Goal: Communication & Community: Answer question/provide support

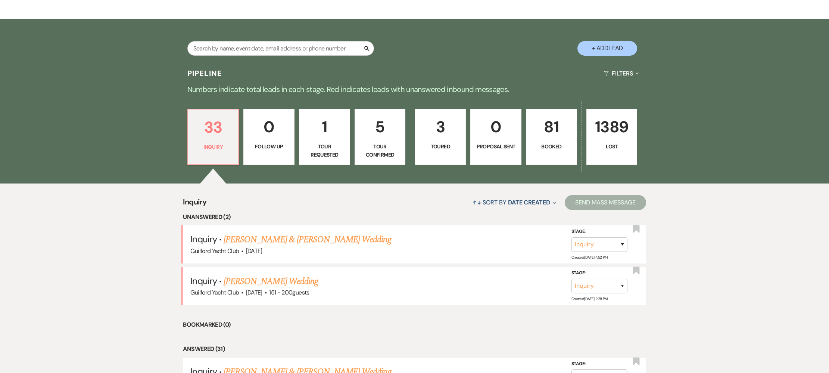
click at [262, 283] on link "[PERSON_NAME] Wedding" at bounding box center [271, 280] width 94 height 13
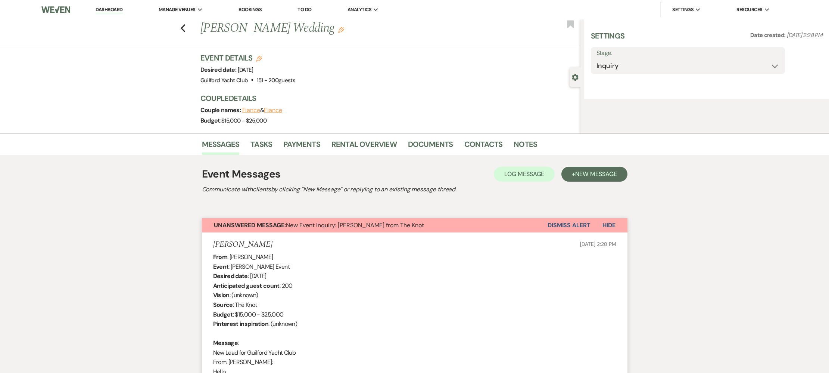
select select "2"
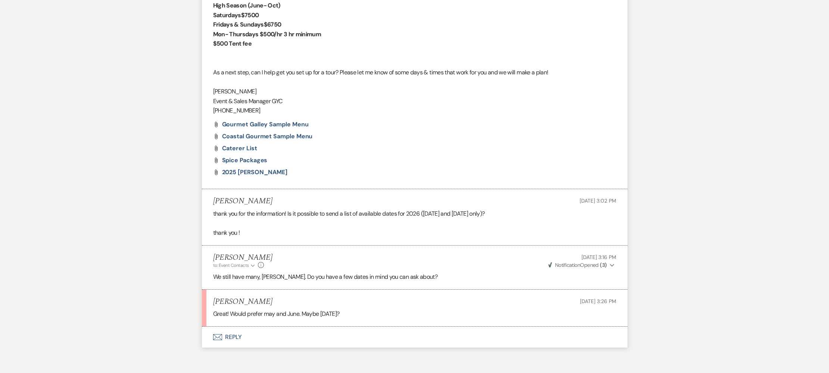
scroll to position [972, 0]
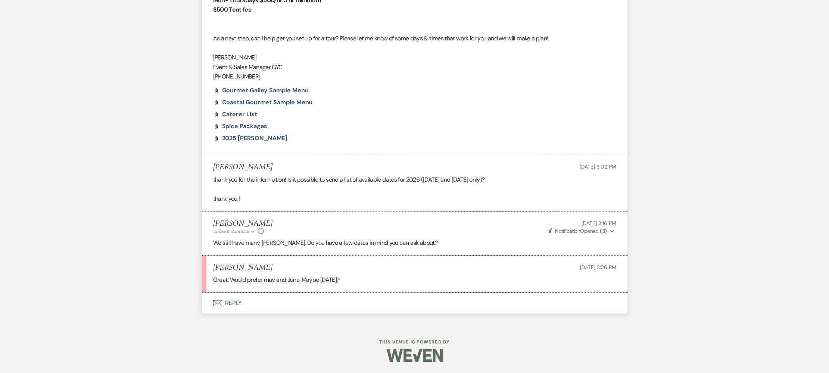
click at [231, 302] on button "Envelope Reply" at bounding box center [415, 302] width 426 height 21
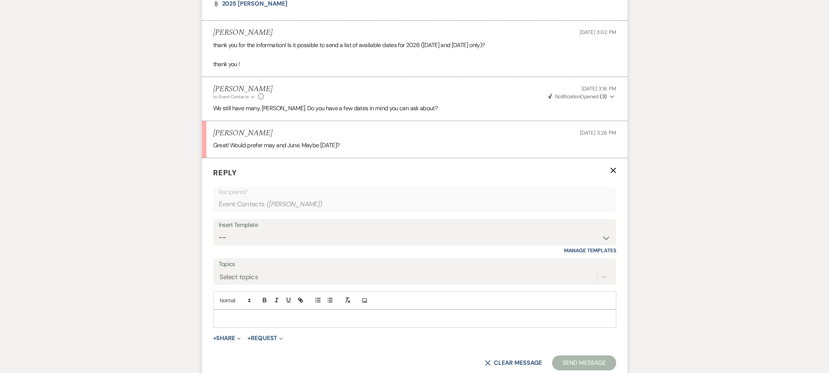
scroll to position [1114, 0]
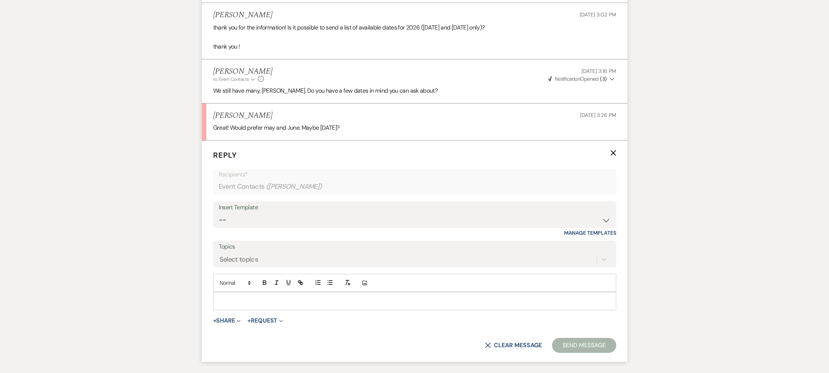
click at [230, 305] on p at bounding box center [414, 301] width 391 height 8
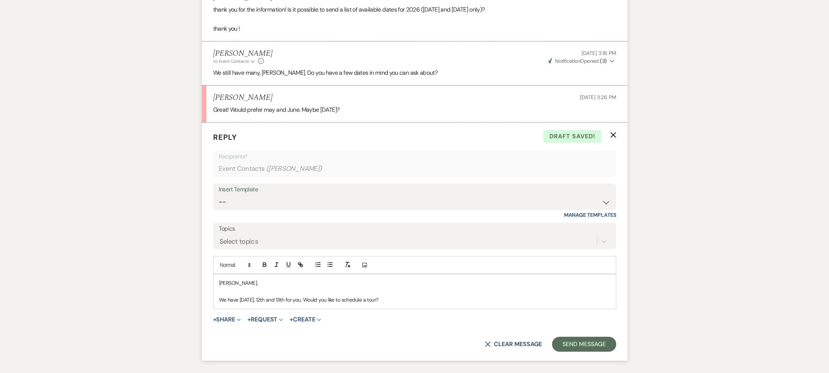
scroll to position [1197, 0]
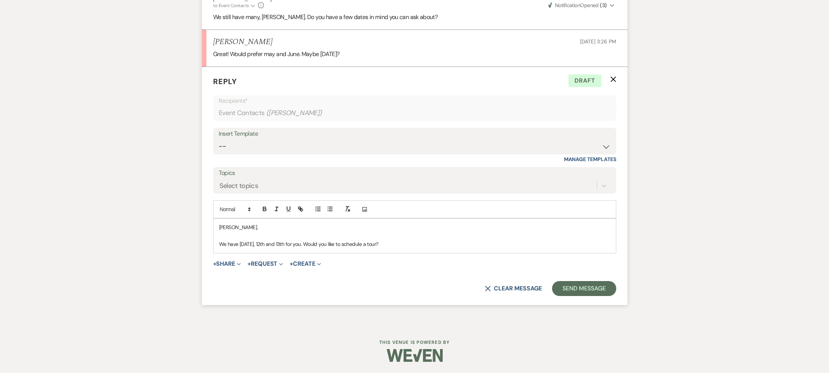
click at [400, 246] on p "We have [DATE], 12th and 13th for you. Would you like to schedule a tour?" at bounding box center [414, 244] width 391 height 8
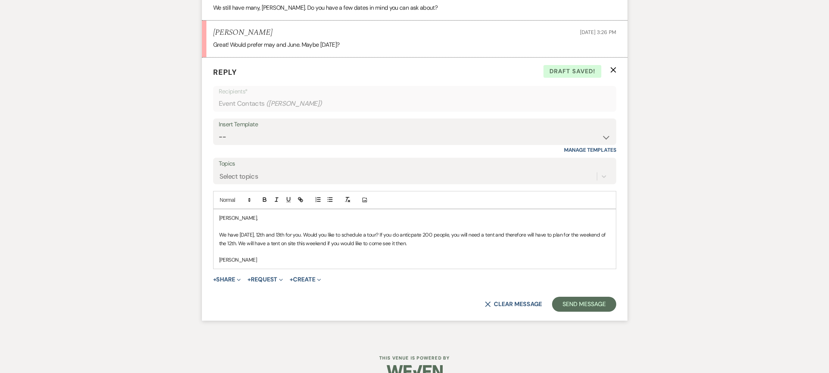
click at [416, 245] on p "We have [DATE], 12th and 13th for you. Would you like to schedule a tour? If yo…" at bounding box center [414, 238] width 391 height 17
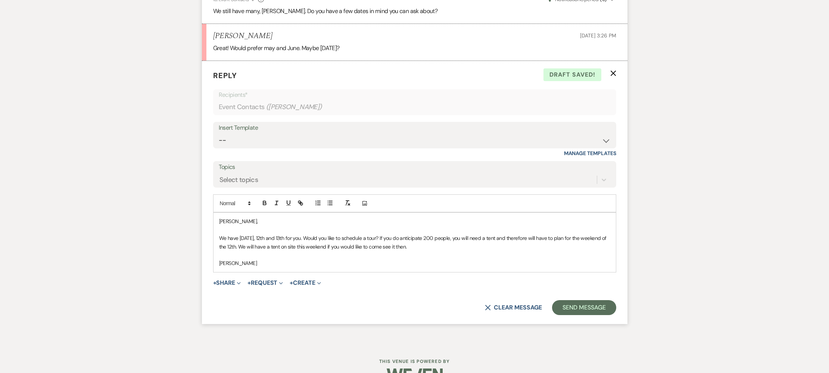
scroll to position [1190, 0]
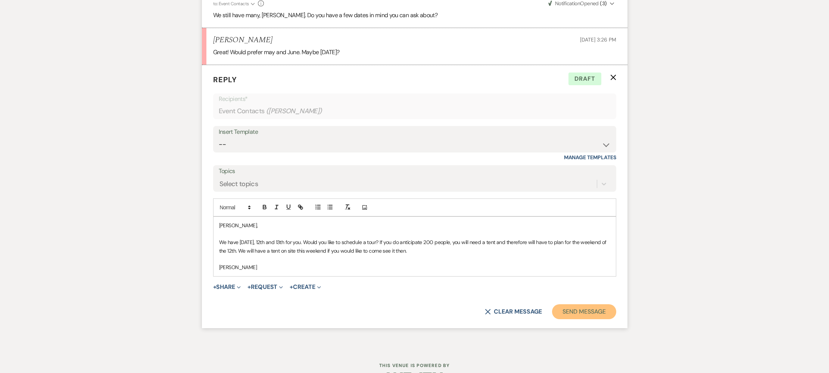
click at [581, 319] on button "Send Message" at bounding box center [584, 311] width 64 height 15
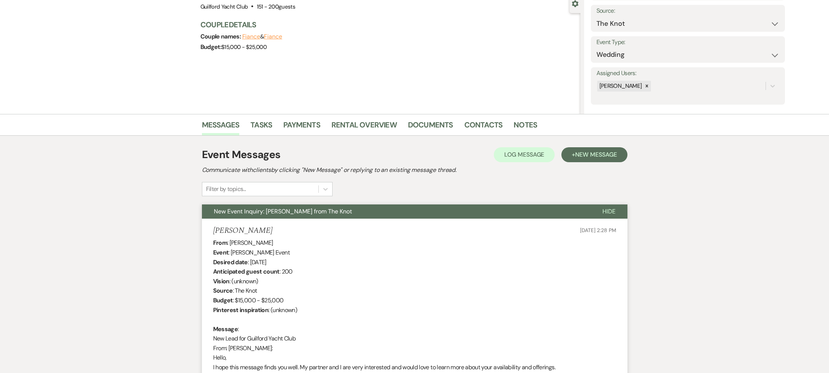
scroll to position [0, 0]
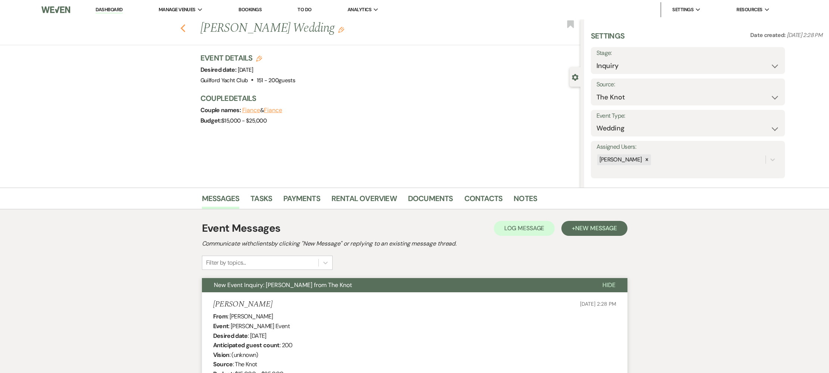
click at [184, 31] on use "button" at bounding box center [182, 28] width 5 height 8
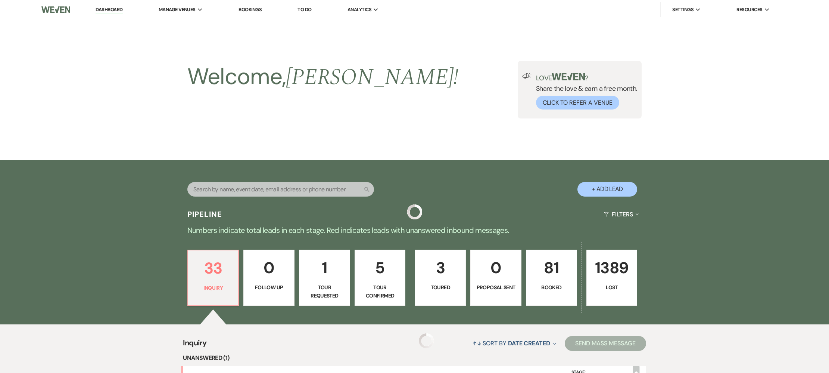
scroll to position [141, 0]
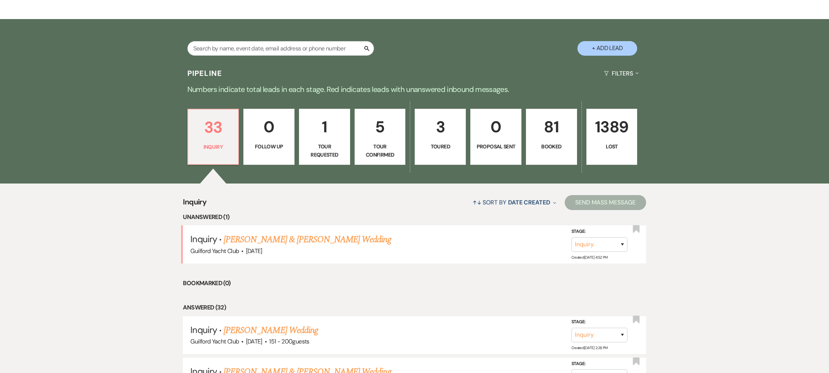
click at [269, 242] on link "[PERSON_NAME] & [PERSON_NAME] Wedding" at bounding box center [307, 239] width 167 height 13
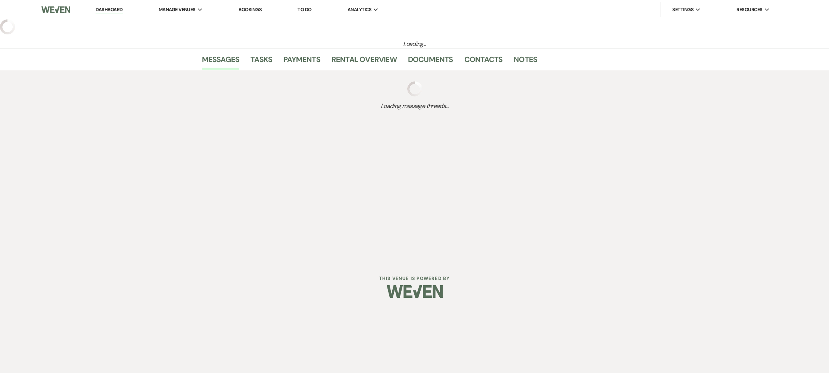
select select "5"
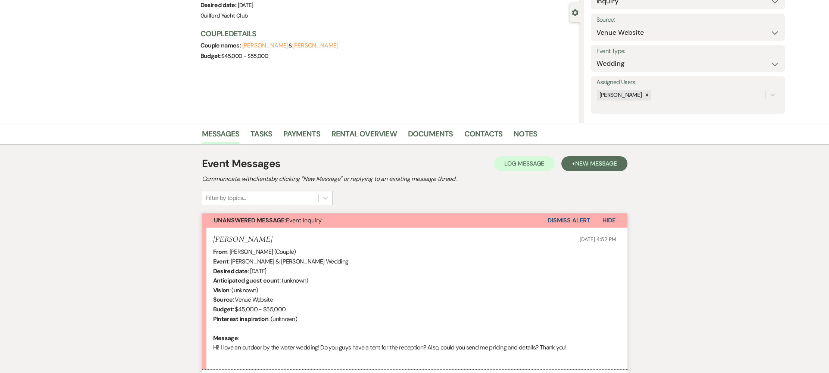
scroll to position [142, 0]
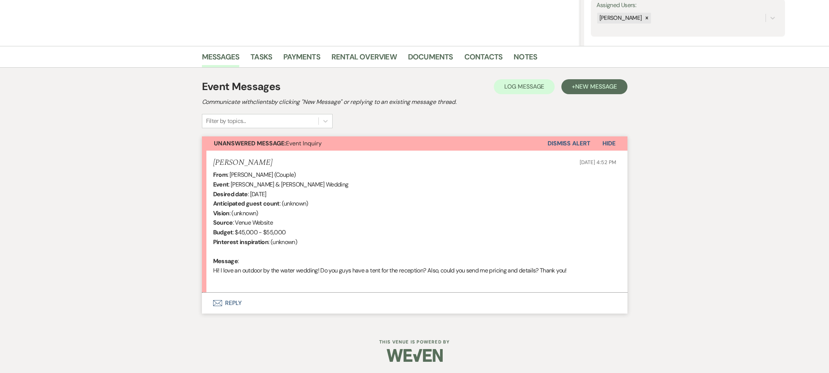
click at [230, 303] on button "Envelope Reply" at bounding box center [415, 302] width 426 height 21
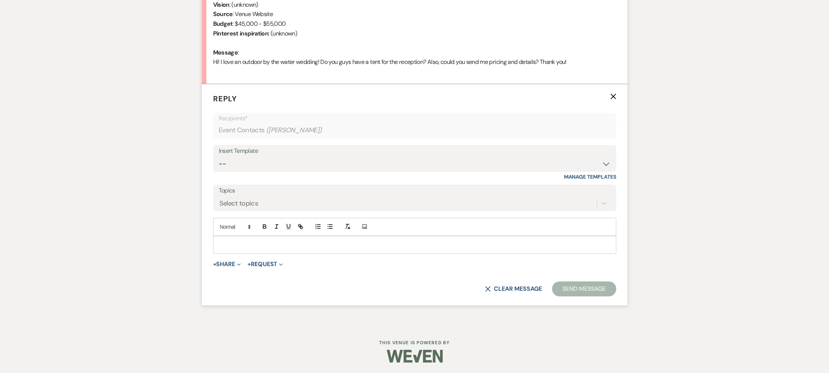
scroll to position [350, 0]
click at [245, 165] on select "-- Weven Planning Portal Introduction (Booked Events) Initial Inquiry Response …" at bounding box center [415, 163] width 392 height 15
select select "2020"
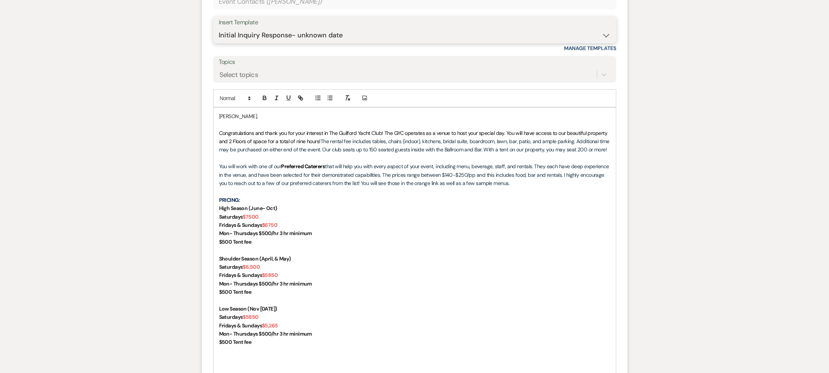
scroll to position [479, 0]
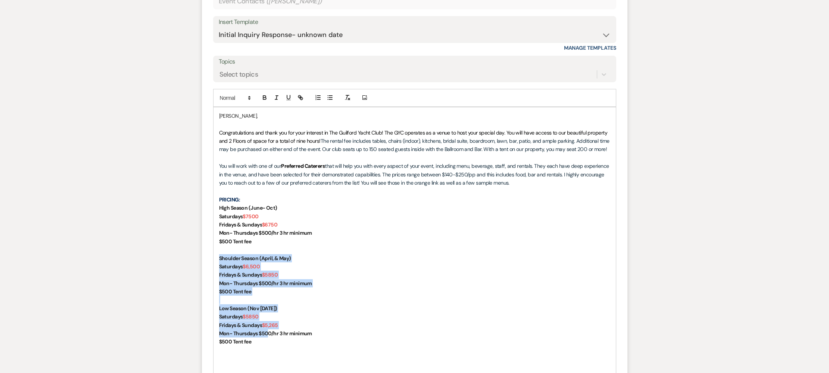
drag, startPoint x: 254, startPoint y: 329, endPoint x: 215, endPoint y: 256, distance: 82.4
click at [215, 256] on div "[PERSON_NAME], Congratulations and thank you for your interest in The Guilford …" at bounding box center [415, 262] width 403 height 310
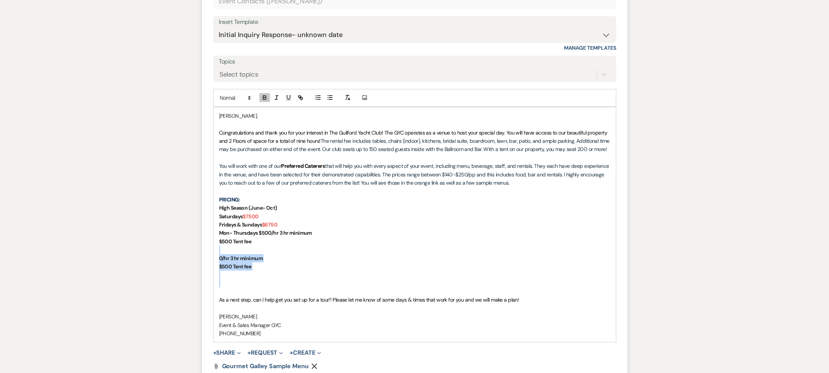
drag, startPoint x: 242, startPoint y: 267, endPoint x: 209, endPoint y: 249, distance: 37.8
click at [209, 249] on form "Reply X Saving draft... Recipients* Event Contacts ( [PERSON_NAME] ) Insert Tem…" at bounding box center [415, 204] width 426 height 498
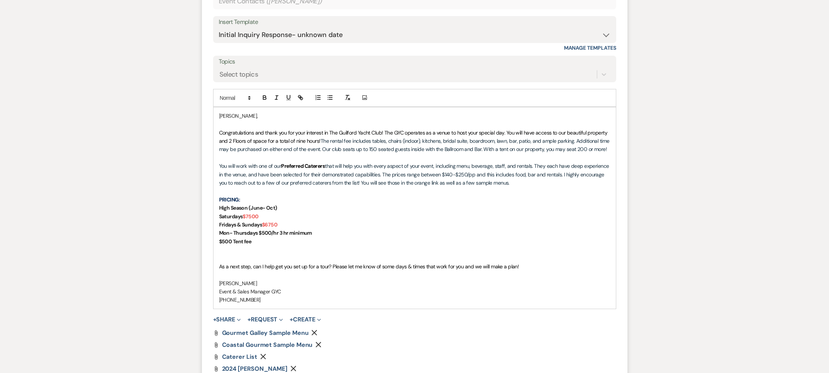
drag, startPoint x: 240, startPoint y: 258, endPoint x: 242, endPoint y: 263, distance: 6.0
click at [240, 258] on p at bounding box center [414, 258] width 391 height 8
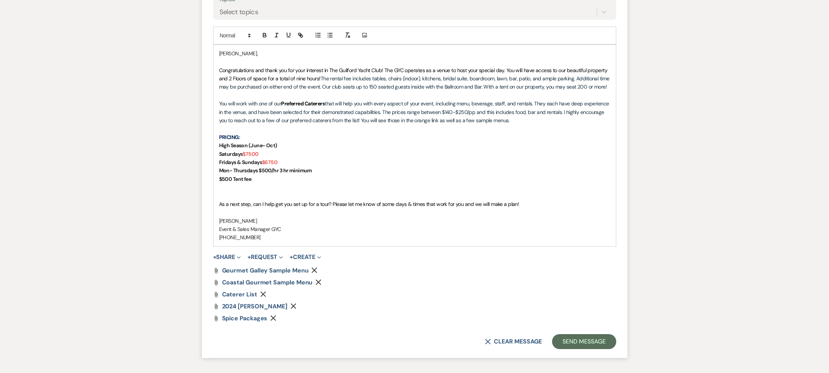
scroll to position [542, 0]
click at [297, 305] on use "button" at bounding box center [294, 305] width 6 height 6
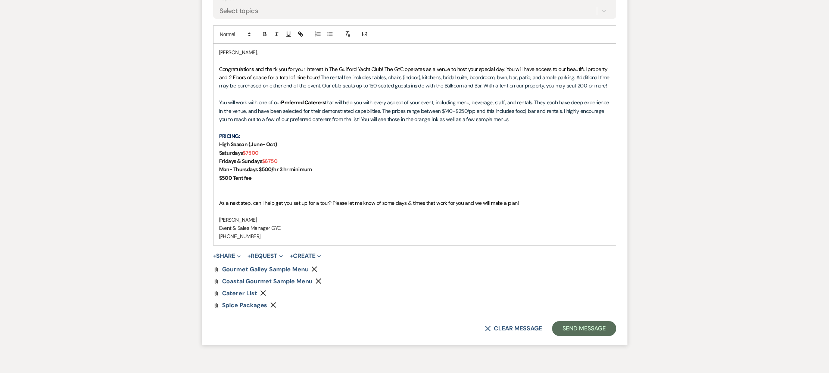
drag, startPoint x: 232, startPoint y: 254, endPoint x: 241, endPoint y: 260, distance: 10.3
click at [232, 254] on button "+ Share Expand" at bounding box center [227, 256] width 28 height 6
click at [262, 275] on button "Doc Upload Documents" at bounding box center [265, 270] width 105 height 13
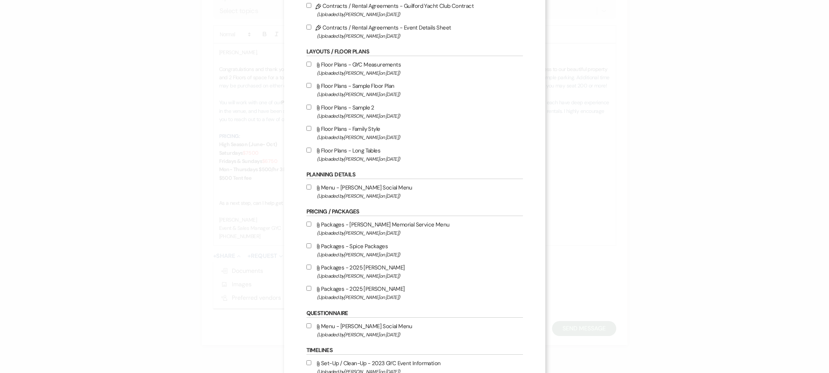
scroll to position [201, 0]
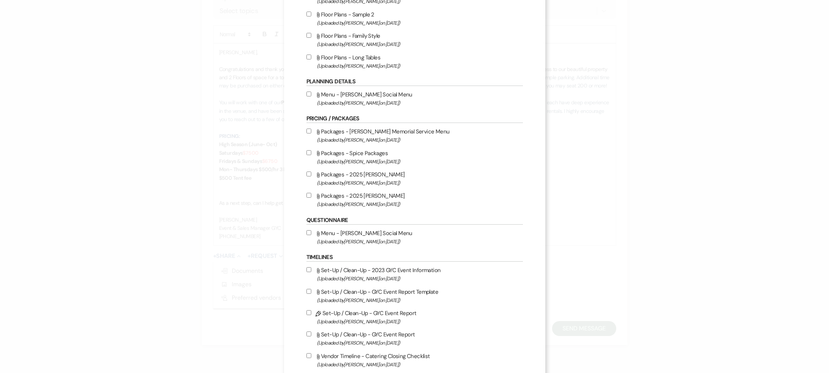
click at [310, 197] on input "Attach File Packages - 2025 [PERSON_NAME] (Uploaded by [PERSON_NAME] on [DATE] )" at bounding box center [309, 195] width 5 height 5
checkbox input "true"
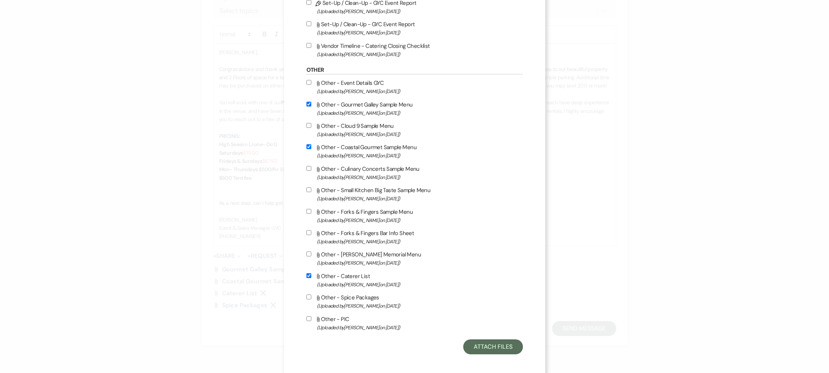
scroll to position [520, 0]
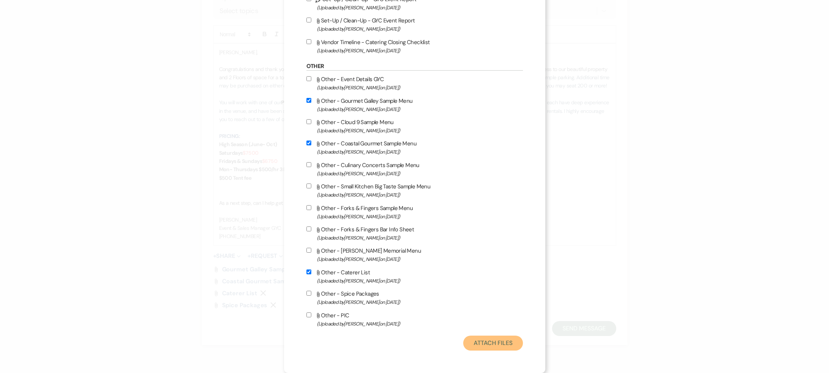
drag, startPoint x: 473, startPoint y: 341, endPoint x: 424, endPoint y: 321, distance: 52.6
click at [473, 340] on button "Attach Files" at bounding box center [492, 342] width 59 height 15
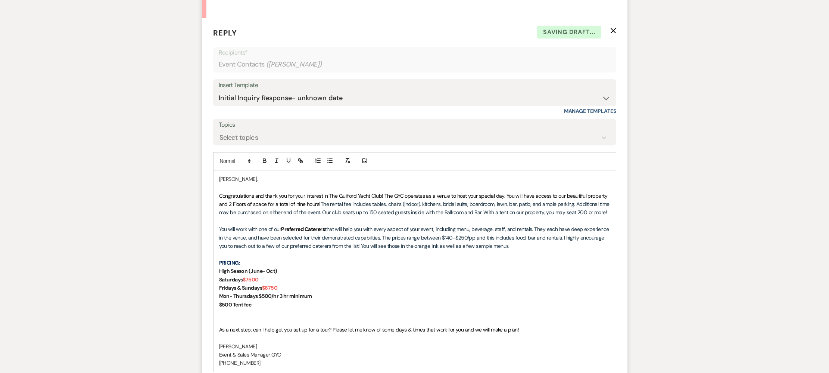
scroll to position [300, 0]
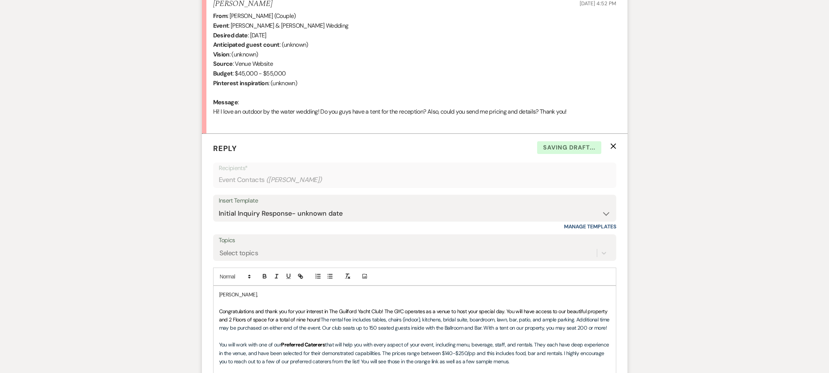
drag, startPoint x: 384, startPoint y: 311, endPoint x: 389, endPoint y: 310, distance: 5.0
click at [385, 311] on span "Congratulations and thank you for your interest in The Guilford Yacht Club! The…" at bounding box center [414, 315] width 390 height 15
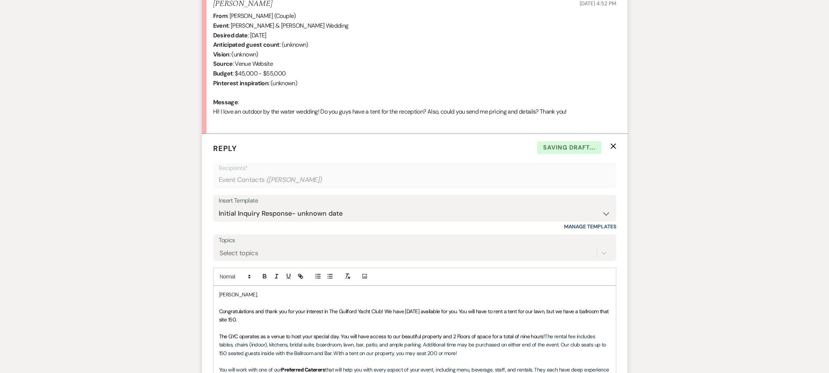
drag, startPoint x: 237, startPoint y: 320, endPoint x: 264, endPoint y: 306, distance: 30.6
click at [238, 319] on span "Congratulations and thank you for your interest in The Guilford Yacht Club! We …" at bounding box center [414, 315] width 391 height 15
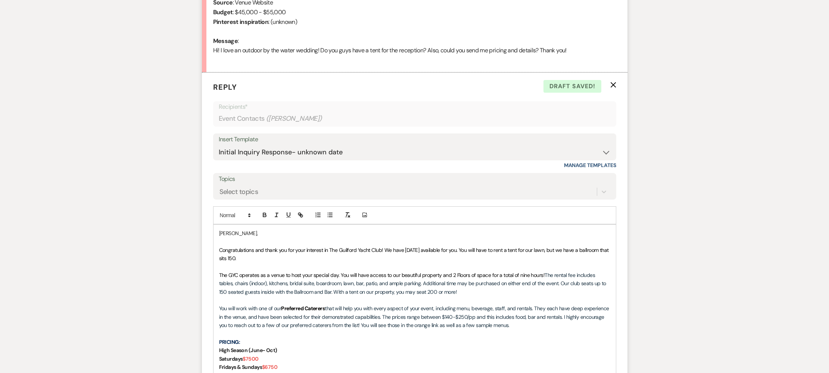
scroll to position [367, 0]
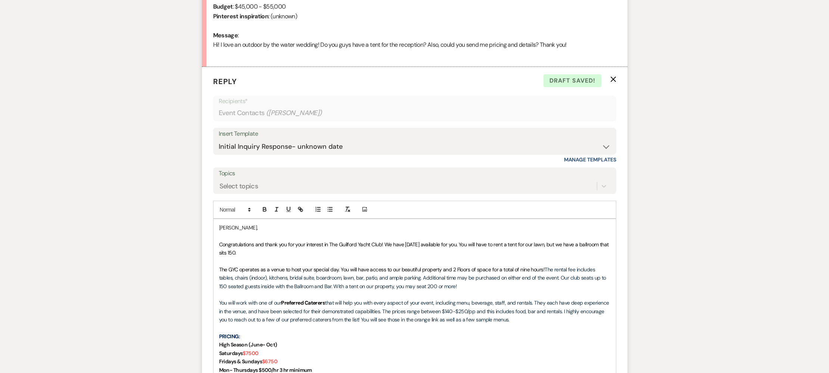
click at [257, 251] on p "Congratulations and thank you for your interest in The Guilford Yacht Club! We …" at bounding box center [414, 248] width 391 height 17
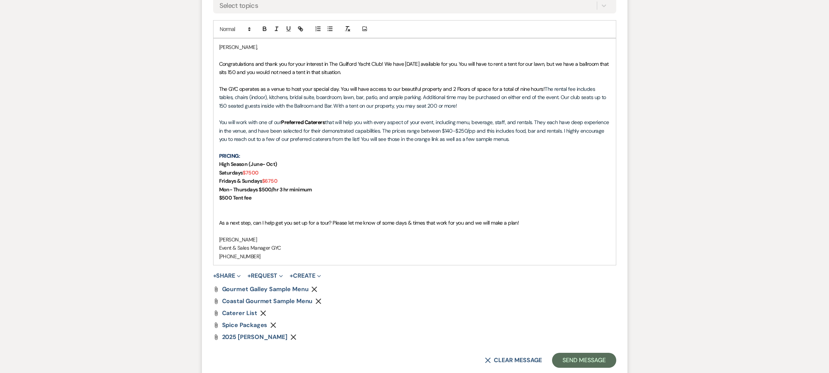
scroll to position [548, 0]
click at [575, 356] on button "Send Message" at bounding box center [584, 359] width 64 height 15
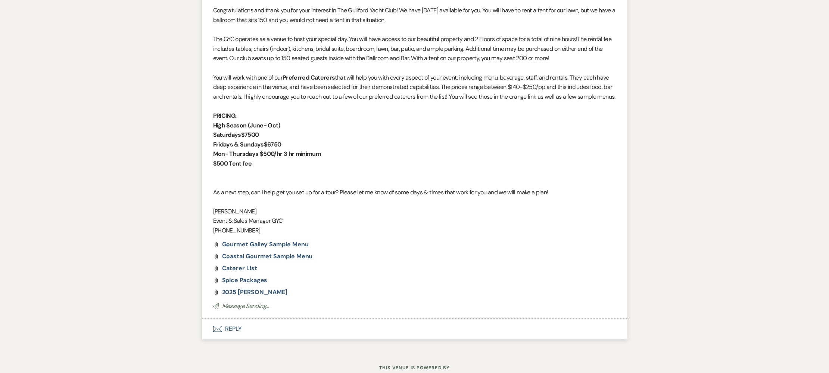
scroll to position [0, 0]
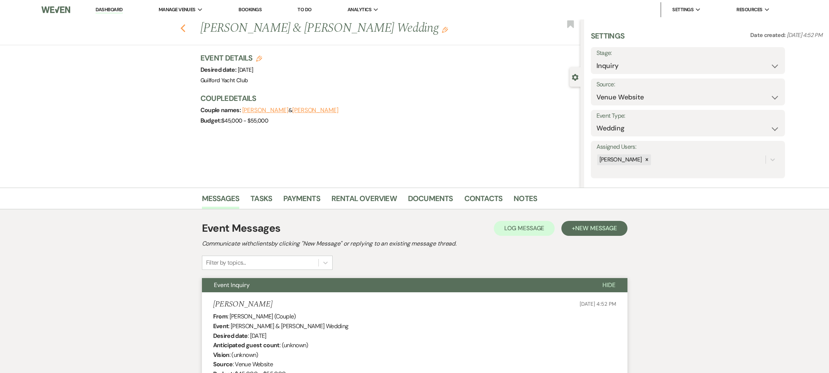
click at [185, 29] on icon "Previous" at bounding box center [183, 28] width 6 height 9
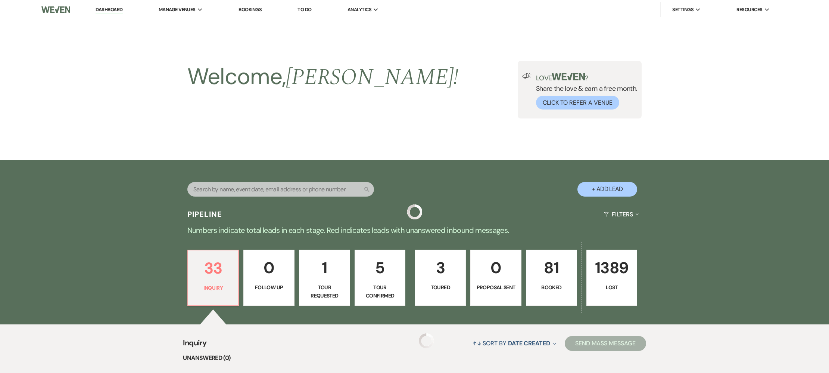
scroll to position [141, 0]
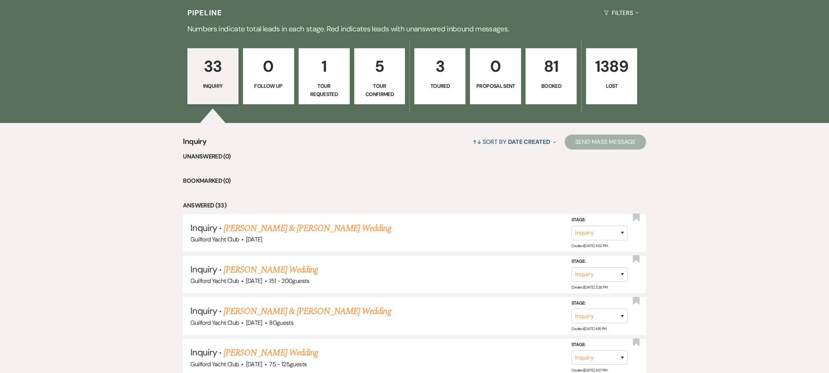
click at [438, 82] on p "Toured" at bounding box center [439, 86] width 41 height 8
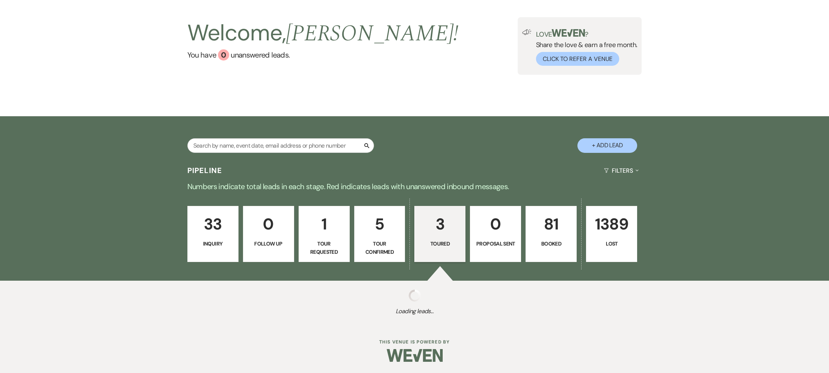
scroll to position [201, 0]
select select "5"
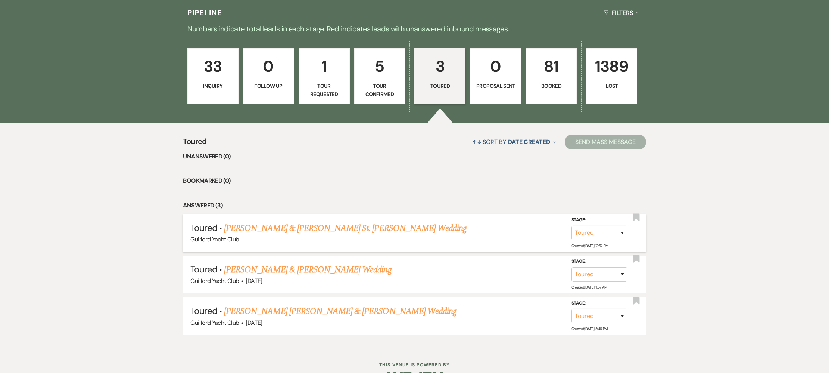
scroll to position [223, 0]
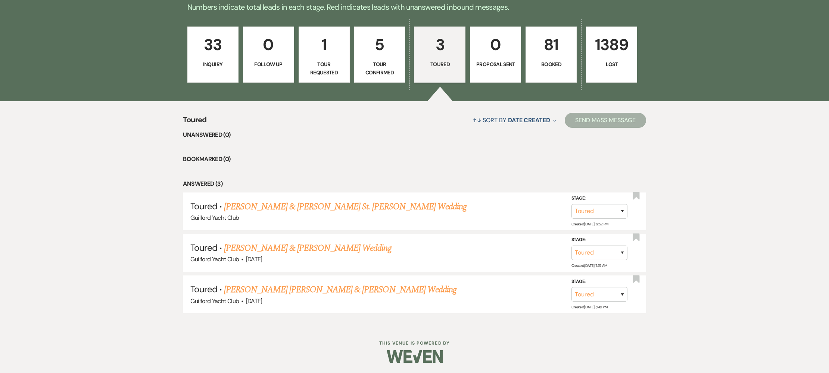
click at [295, 289] on link "[PERSON_NAME] [PERSON_NAME] & [PERSON_NAME] Wedding" at bounding box center [340, 289] width 233 height 13
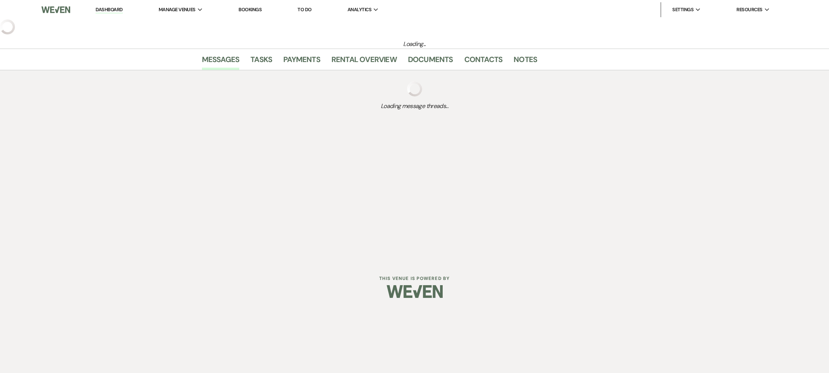
select select "5"
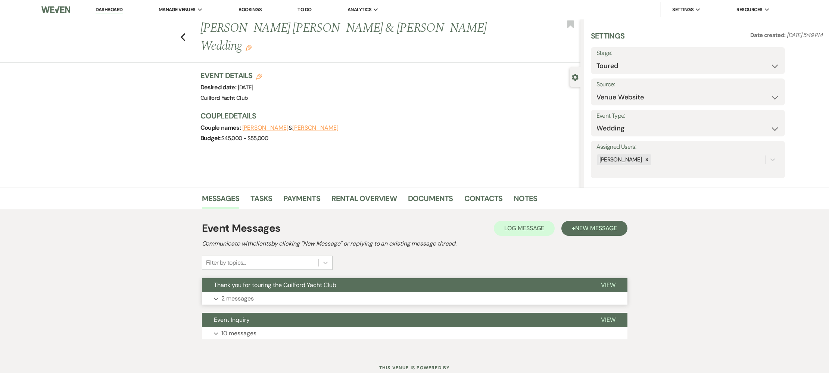
click at [606, 286] on span "View" at bounding box center [608, 285] width 15 height 8
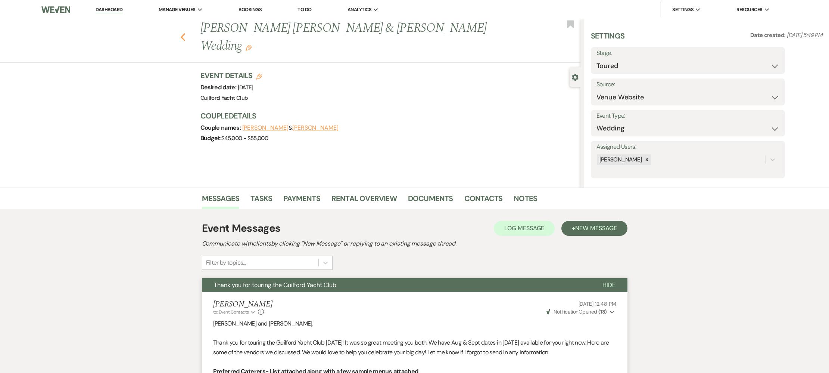
click at [184, 33] on icon "Previous" at bounding box center [183, 37] width 6 height 9
select select "5"
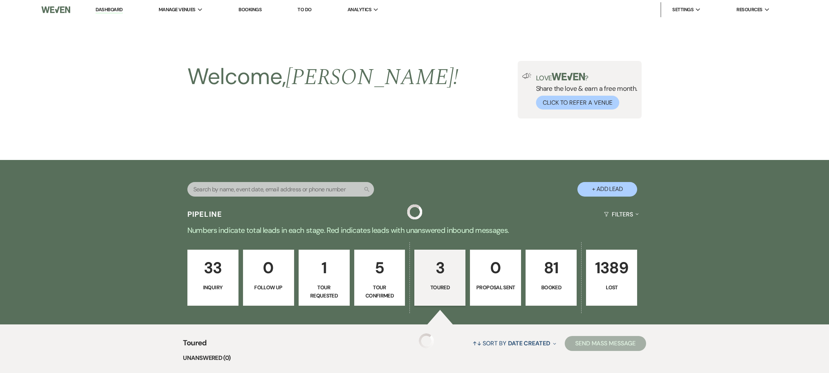
scroll to position [223, 0]
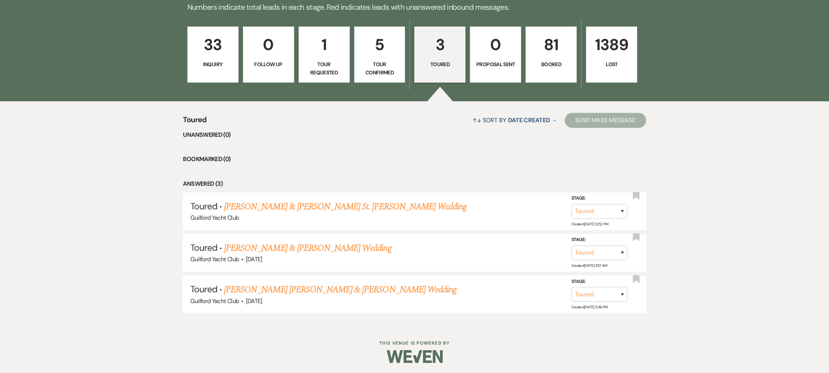
click at [301, 248] on link "[PERSON_NAME] & [PERSON_NAME] Wedding" at bounding box center [307, 247] width 167 height 13
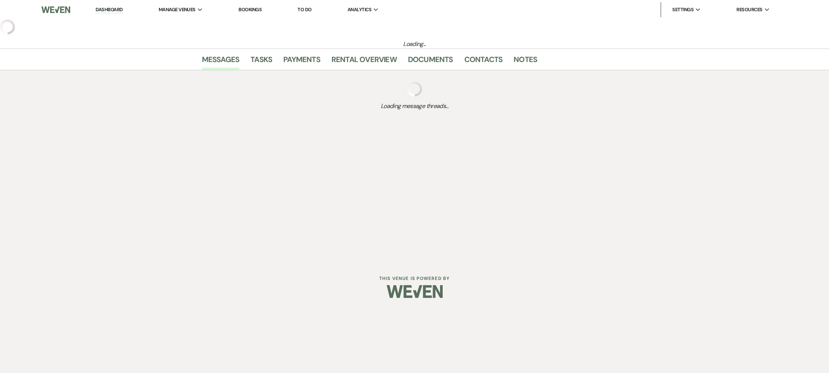
select select "5"
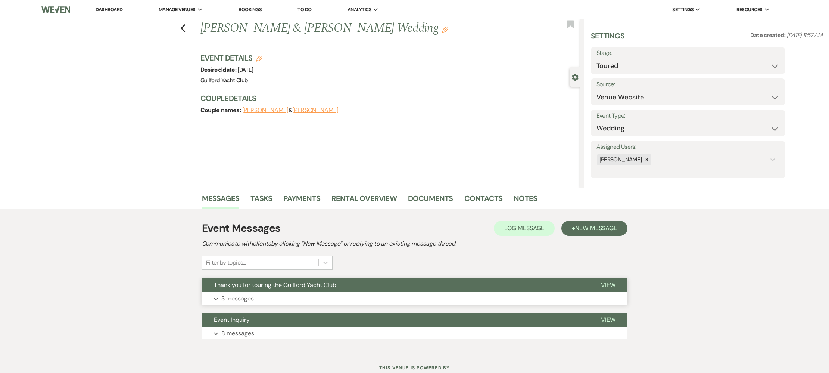
click at [612, 282] on span "View" at bounding box center [608, 285] width 15 height 8
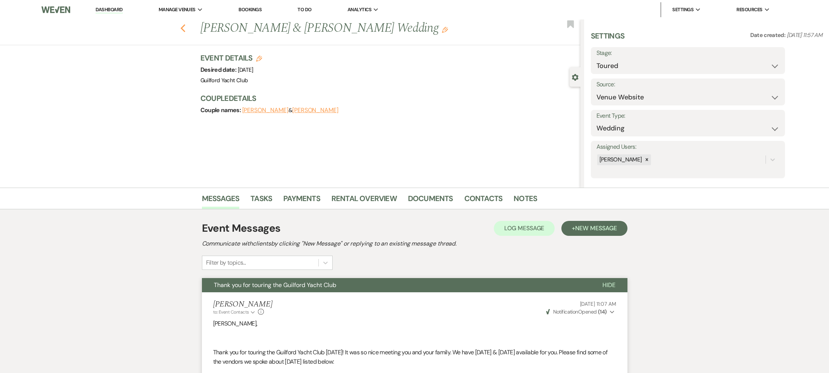
click at [184, 30] on icon "Previous" at bounding box center [183, 28] width 6 height 9
select select "5"
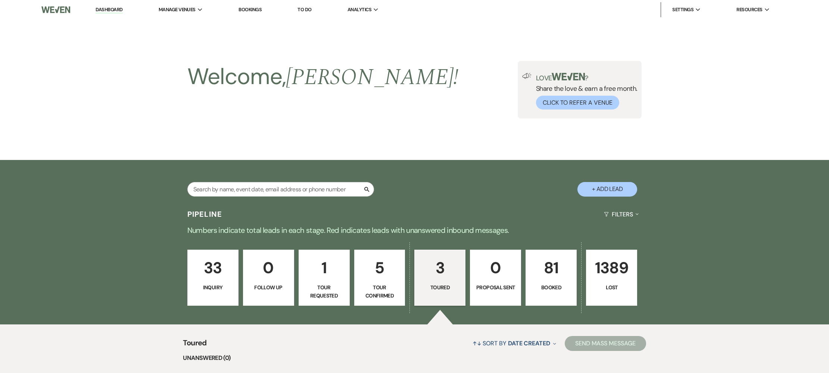
scroll to position [223, 0]
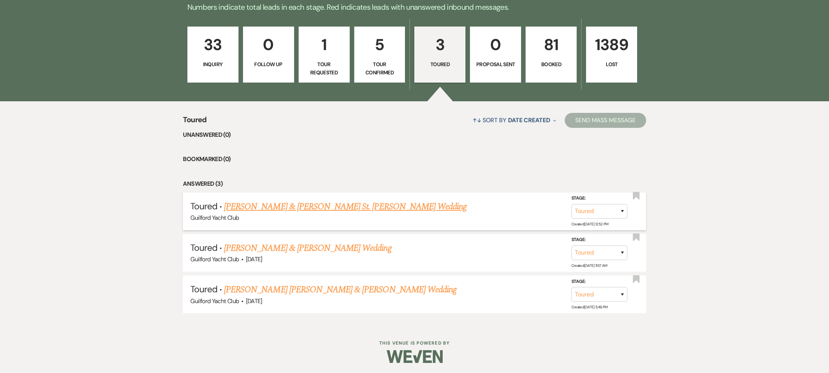
click at [306, 205] on link "[PERSON_NAME] & [PERSON_NAME] St. [PERSON_NAME] Wedding" at bounding box center [345, 206] width 243 height 13
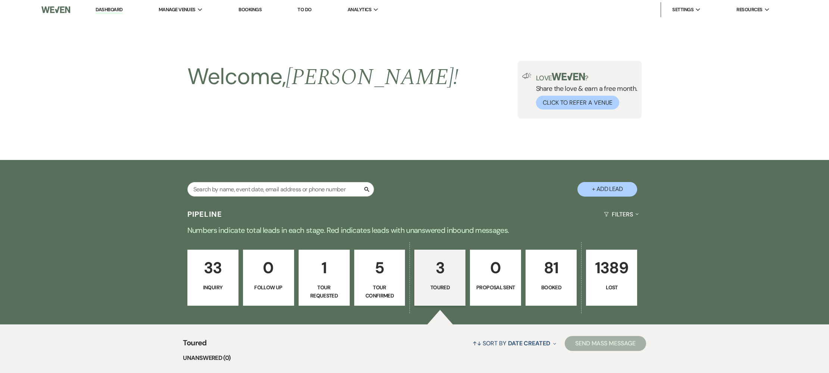
select select "5"
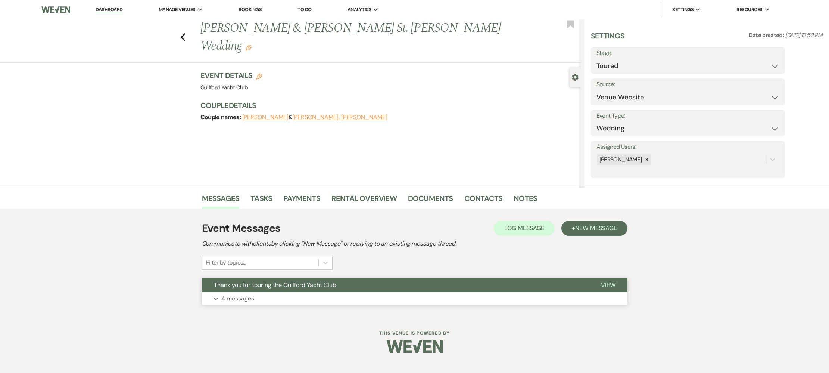
click at [604, 283] on span "View" at bounding box center [608, 285] width 15 height 8
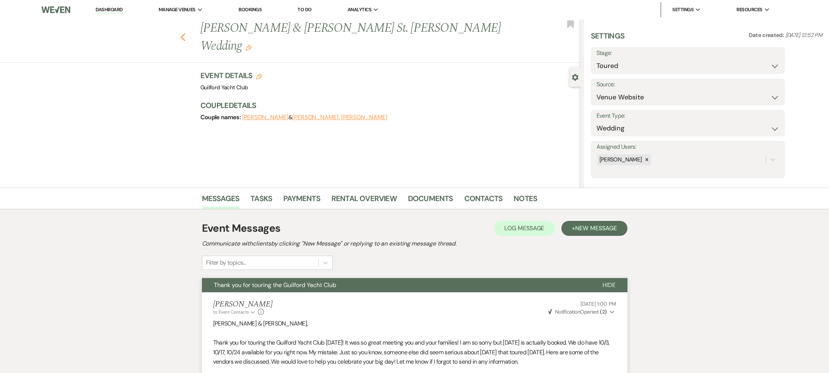
click at [185, 33] on use "button" at bounding box center [182, 37] width 5 height 8
select select "5"
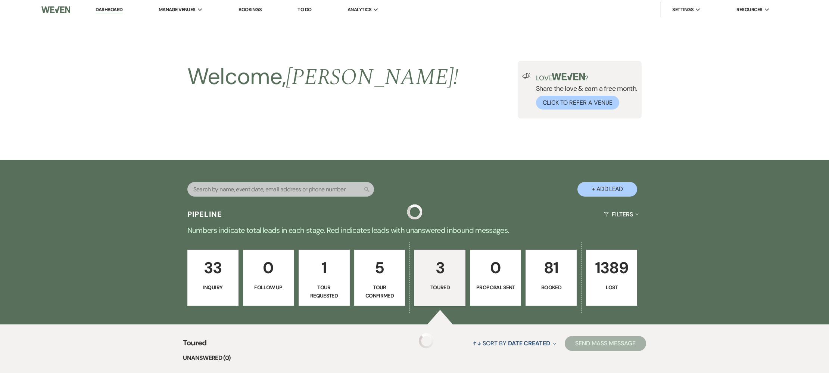
scroll to position [223, 0]
